Goal: Information Seeking & Learning: Learn about a topic

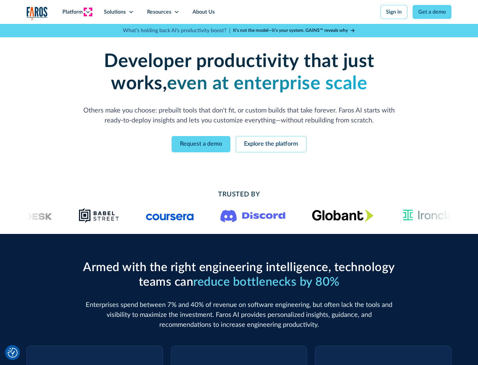
click at [88, 12] on icon at bounding box center [87, 11] width 5 height 5
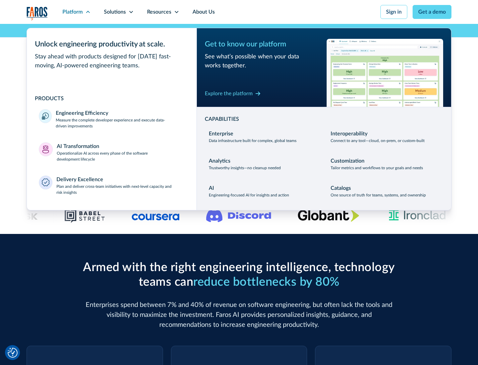
click at [120, 123] on p "Measure the complete developer experience and execute data-driven improvements" at bounding box center [120, 123] width 129 height 12
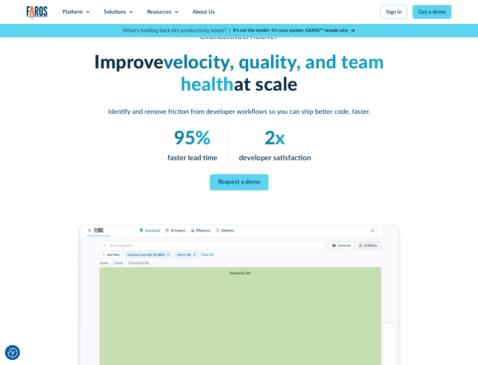
click at [239, 181] on link "Request a demo" at bounding box center [239, 182] width 59 height 16
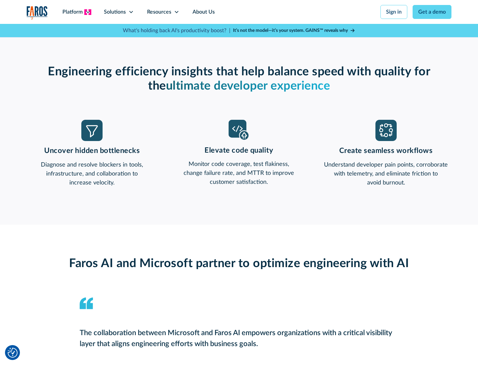
click at [88, 12] on icon at bounding box center [87, 11] width 5 height 5
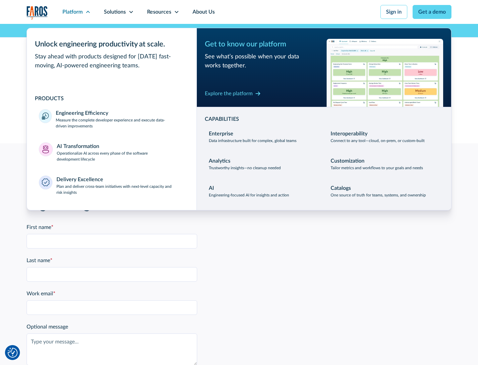
scroll to position [1456, 0]
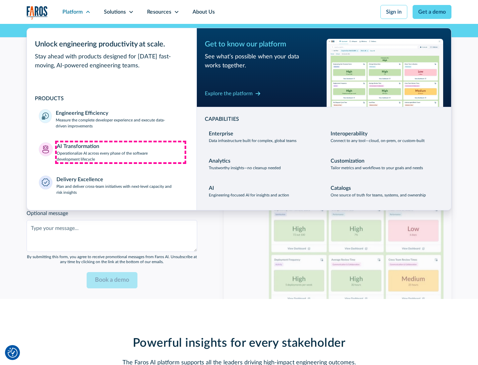
click at [120, 152] on p "Operationalize AI across every phase of the software development lifecycle" at bounding box center [121, 156] width 128 height 12
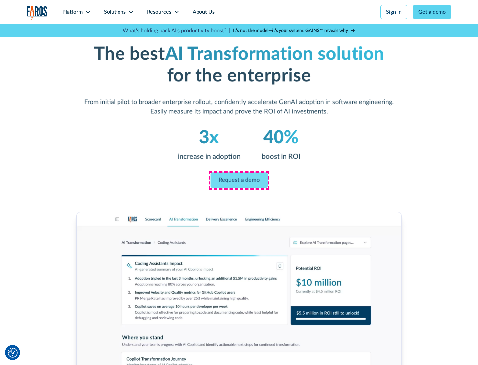
click at [239, 180] on link "Request a demo" at bounding box center [238, 181] width 57 height 16
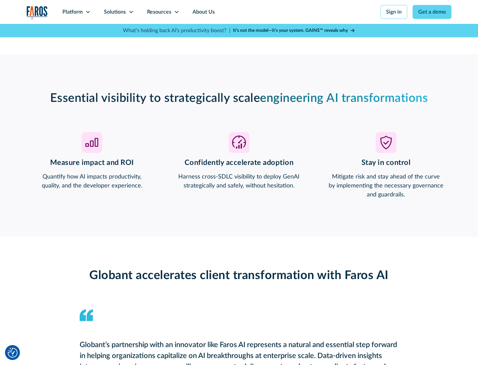
click at [76, 12] on div "Platform" at bounding box center [72, 12] width 20 height 8
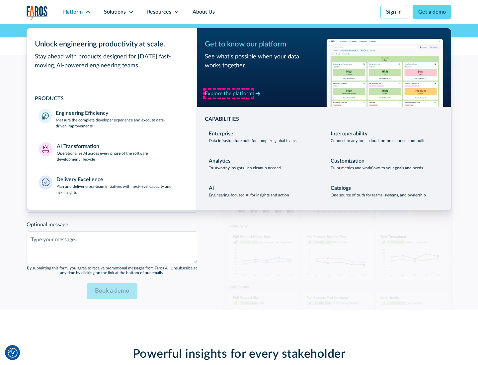
click at [229, 93] on div "Explore the platform" at bounding box center [229, 94] width 48 height 8
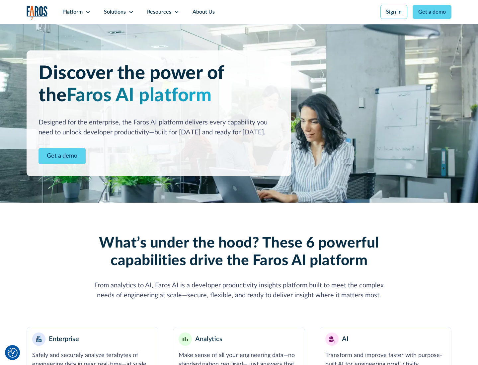
click at [62, 156] on link "Get a demo" at bounding box center [61, 156] width 47 height 16
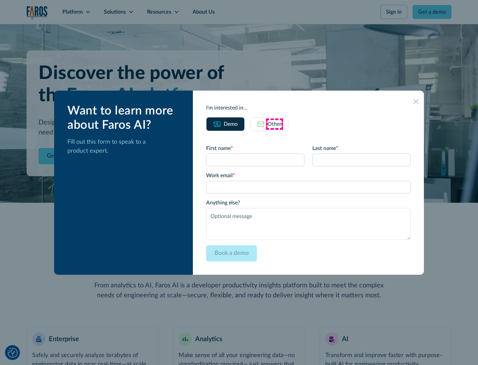
click at [274, 124] on div "Other" at bounding box center [275, 124] width 14 height 8
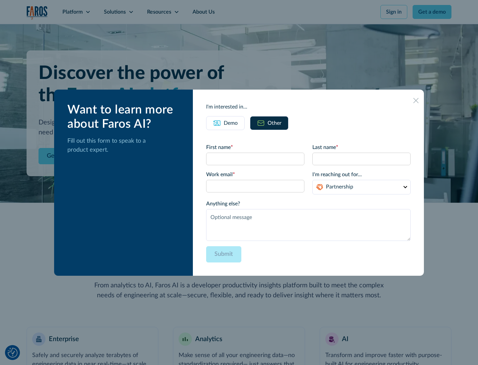
click at [231, 123] on div "Demo" at bounding box center [231, 123] width 14 height 8
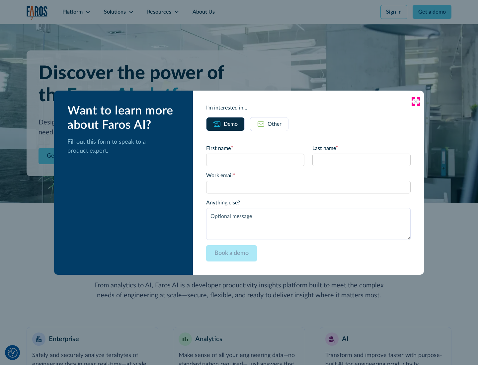
click at [416, 101] on icon at bounding box center [415, 101] width 5 height 5
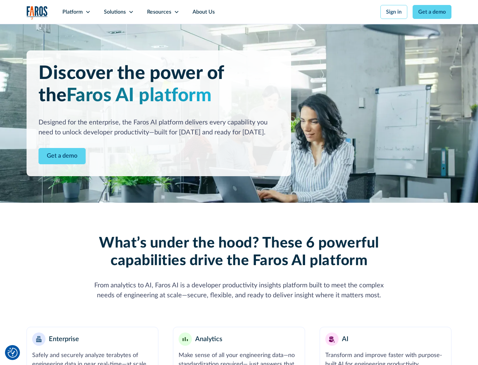
click at [88, 12] on icon at bounding box center [87, 11] width 5 height 5
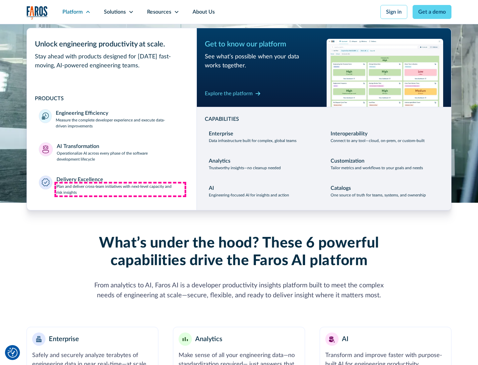
click at [120, 189] on p "Plan and deliver cross-team initiatives with next-level capacity and risk insig…" at bounding box center [120, 190] width 128 height 12
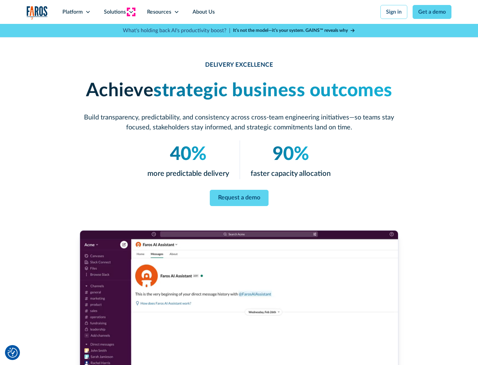
click at [131, 12] on icon at bounding box center [130, 11] width 5 height 5
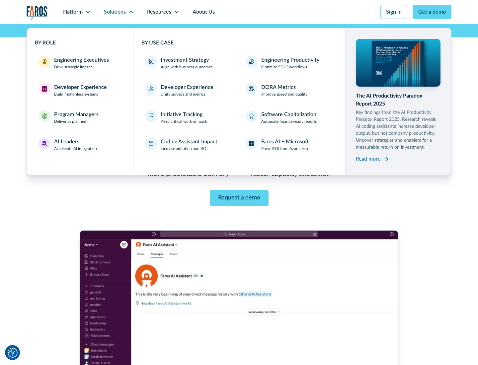
click at [80, 63] on div "Engineering Executives" at bounding box center [81, 60] width 55 height 8
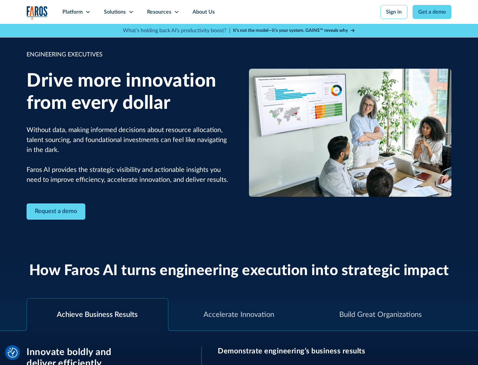
click at [131, 12] on icon at bounding box center [130, 11] width 5 height 5
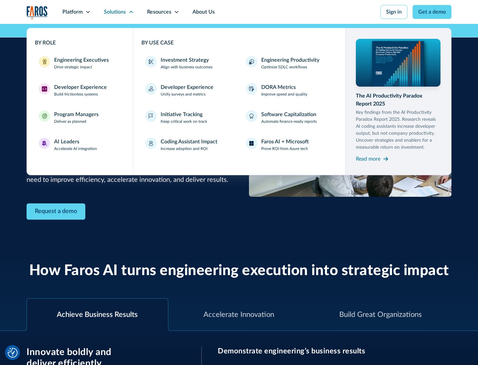
click at [80, 87] on div "Developer Experience" at bounding box center [80, 87] width 53 height 8
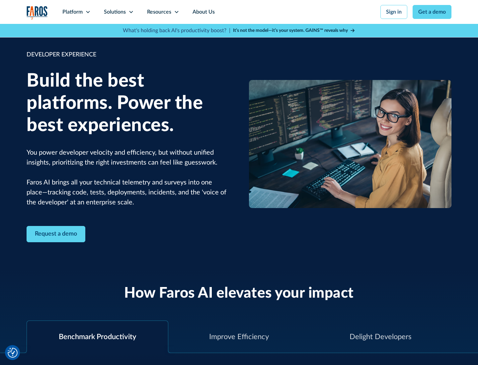
click at [118, 12] on div "Solutions" at bounding box center [115, 12] width 22 height 8
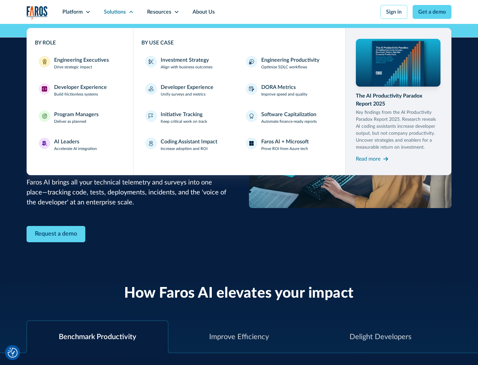
click at [76, 117] on div "Program Managers" at bounding box center [76, 115] width 44 height 8
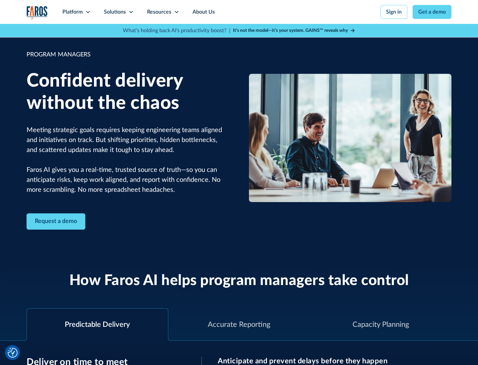
click at [131, 12] on icon at bounding box center [130, 11] width 5 height 5
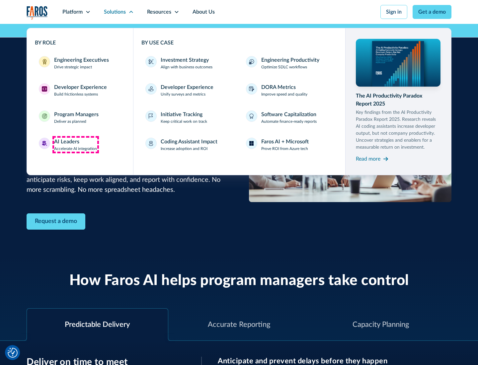
click at [76, 145] on div "AI Leaders" at bounding box center [66, 142] width 25 height 8
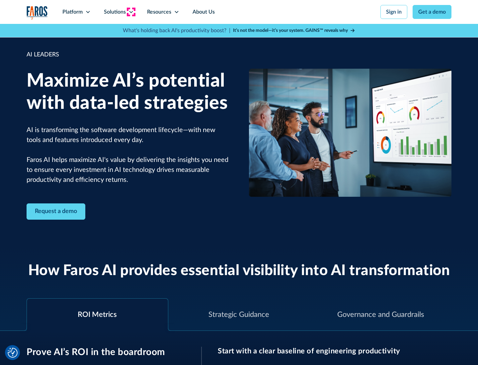
click at [131, 12] on icon at bounding box center [130, 11] width 5 height 5
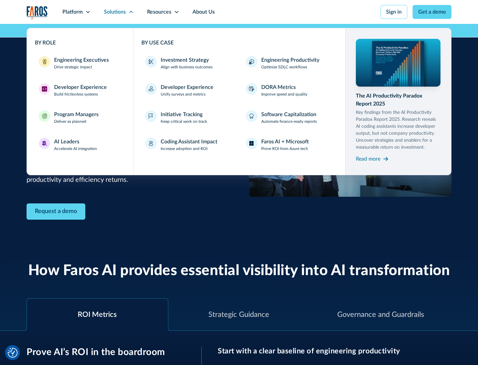
click at [184, 60] on div "Investment Strategy" at bounding box center [185, 60] width 48 height 8
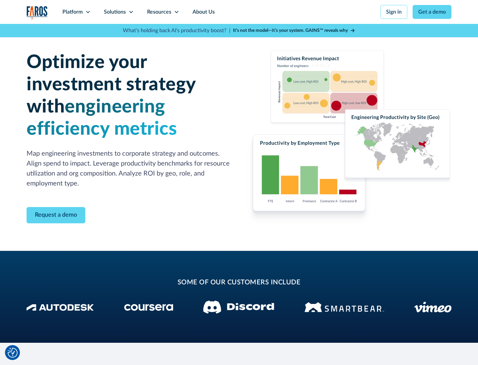
click at [131, 12] on icon at bounding box center [130, 11] width 5 height 5
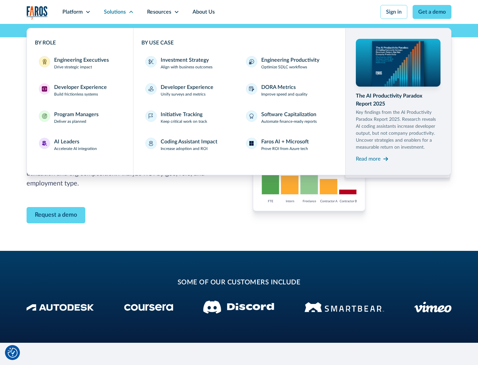
click at [284, 149] on p "Prove ROI from Azure tech" at bounding box center [284, 149] width 47 height 6
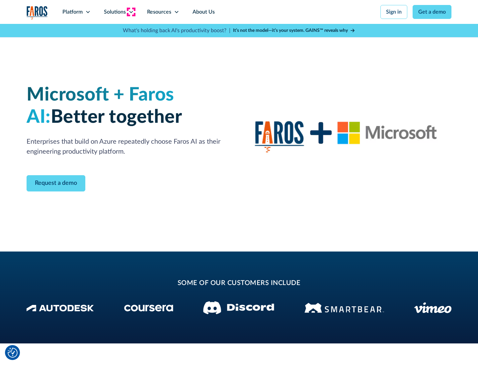
click at [131, 12] on icon at bounding box center [130, 11] width 5 height 5
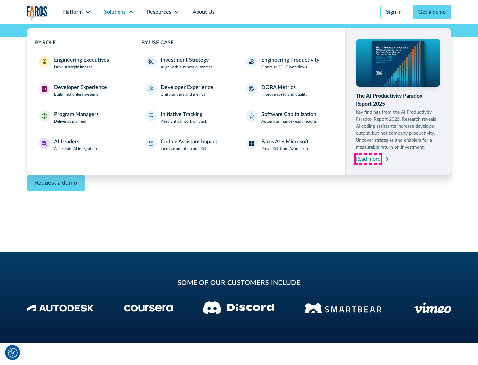
click at [368, 159] on div "Read more" at bounding box center [368, 159] width 25 height 8
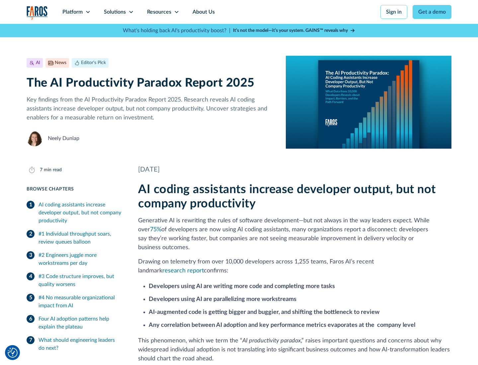
click at [176, 12] on icon at bounding box center [176, 11] width 5 height 5
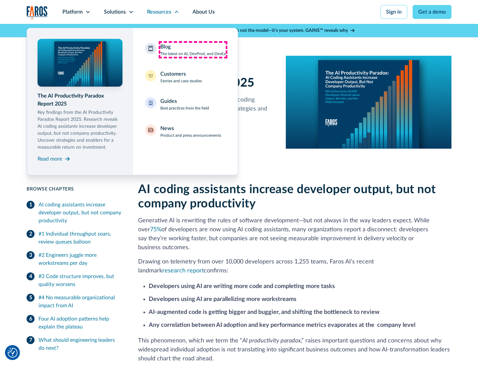
click at [193, 50] on div "Blog The latest on AI, DevProd, and DevEx" at bounding box center [192, 50] width 65 height 14
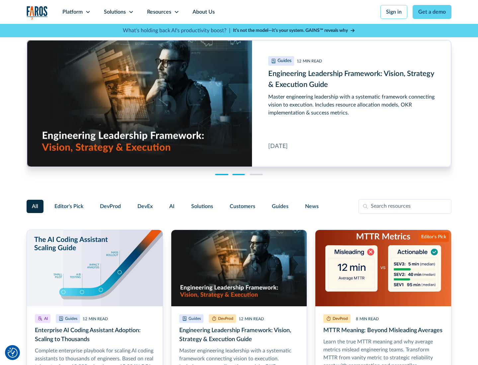
click at [432, 12] on link "Get a demo" at bounding box center [432, 12] width 39 height 14
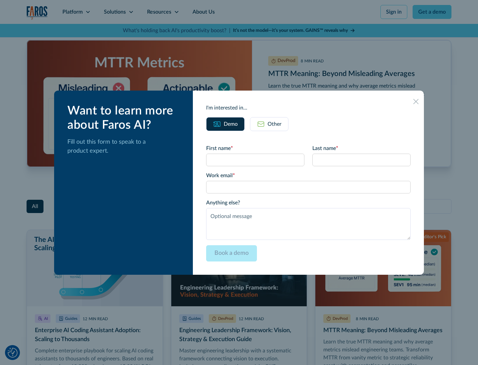
click at [269, 124] on div "Other" at bounding box center [275, 124] width 14 height 8
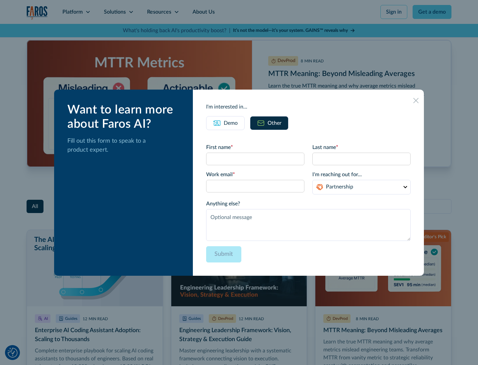
click at [416, 100] on icon at bounding box center [415, 100] width 5 height 5
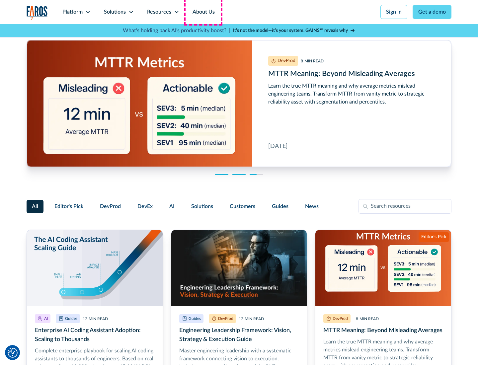
click at [203, 12] on link "About Us" at bounding box center [204, 12] width 36 height 24
